Goal: Task Accomplishment & Management: Manage account settings

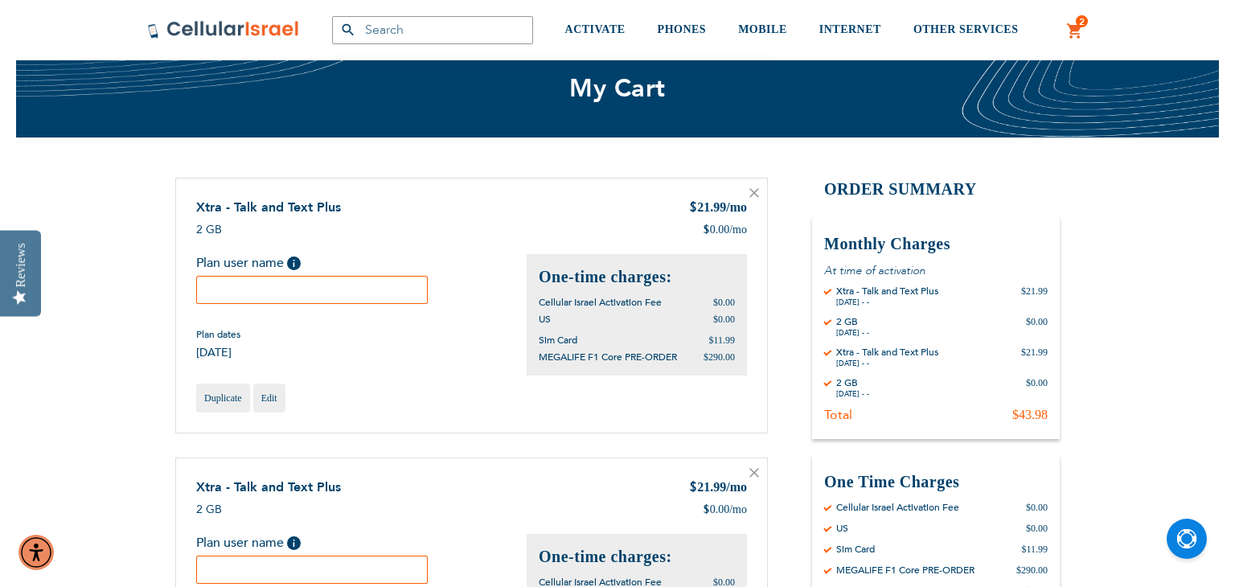
scroll to position [119, 0]
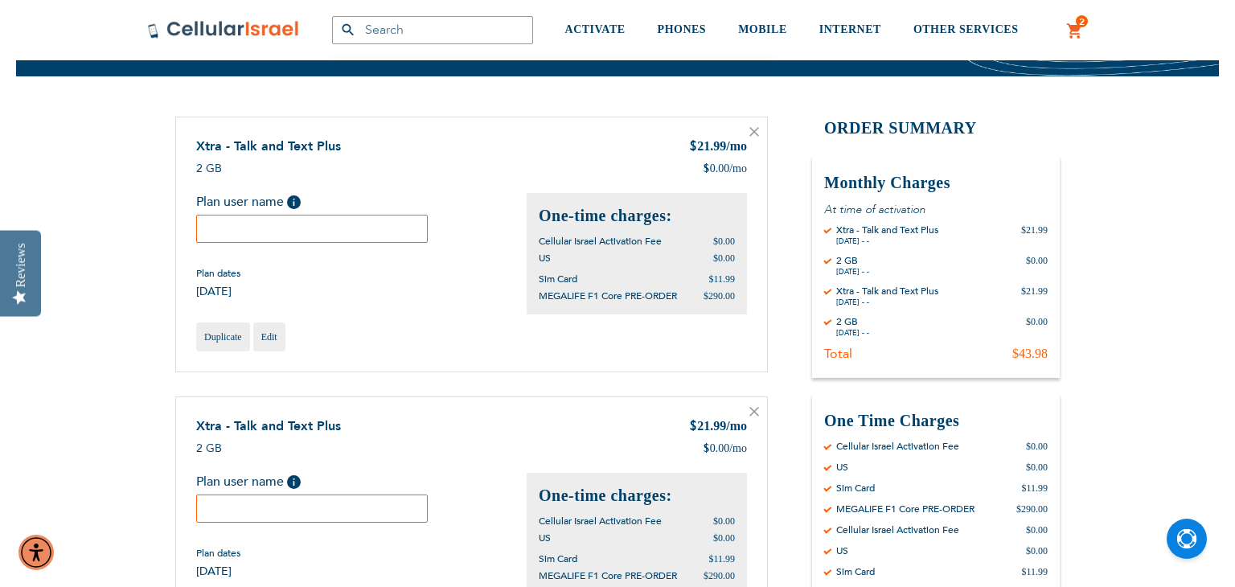
click at [755, 412] on icon at bounding box center [754, 412] width 10 height 10
click at [750, 412] on icon at bounding box center [754, 412] width 10 height 10
click at [752, 412] on icon at bounding box center [754, 412] width 8 height 8
click at [755, 412] on icon at bounding box center [754, 412] width 8 height 8
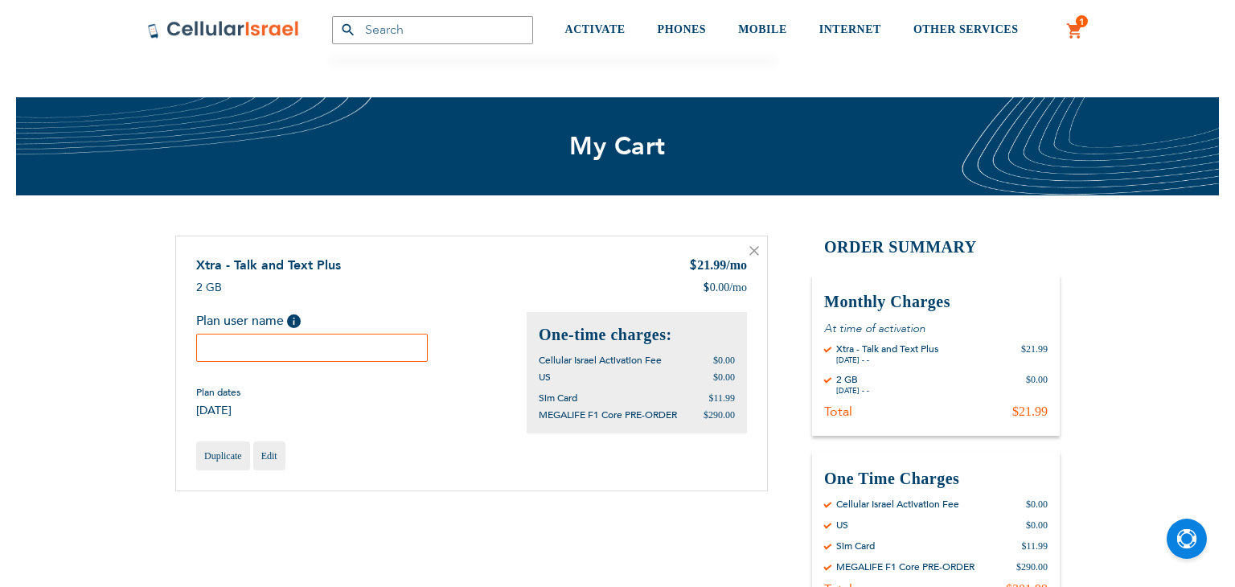
scroll to position [119, 0]
